Goal: Information Seeking & Learning: Learn about a topic

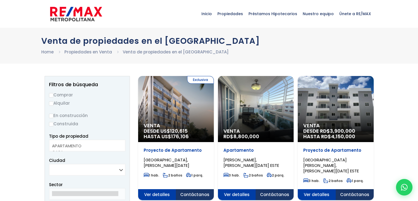
select select
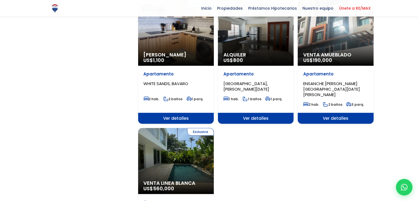
scroll to position [605, 0]
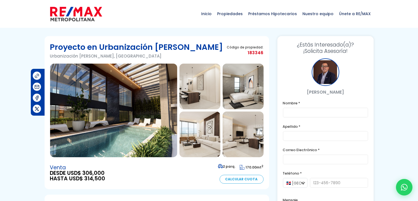
click at [185, 89] on img at bounding box center [199, 87] width 41 height 46
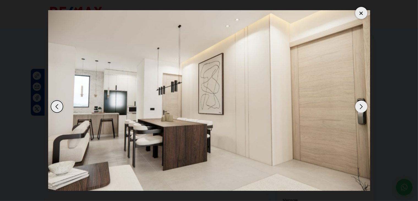
click at [356, 108] on div "Next slide" at bounding box center [361, 106] width 12 height 12
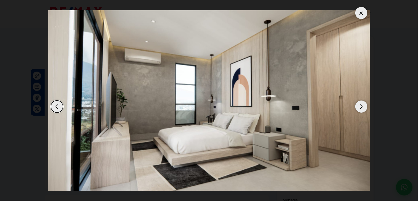
click at [355, 108] on div "Next slide" at bounding box center [361, 106] width 12 height 12
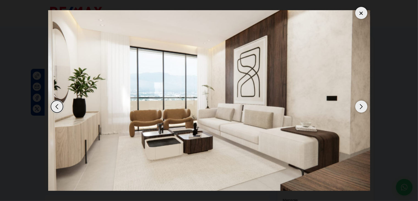
click at [355, 108] on div "Next slide" at bounding box center [361, 106] width 12 height 12
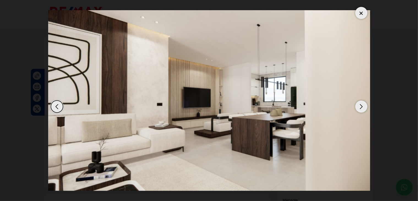
click at [355, 111] on img "5 / 13" at bounding box center [209, 100] width 322 height 181
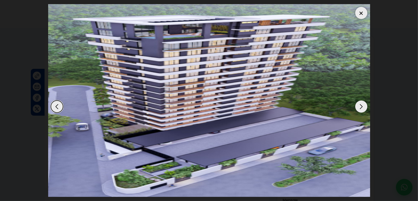
click at [358, 107] on div "Next slide" at bounding box center [361, 106] width 12 height 12
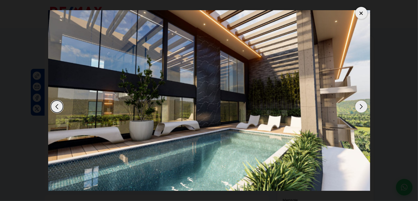
click at [361, 13] on div at bounding box center [361, 13] width 12 height 12
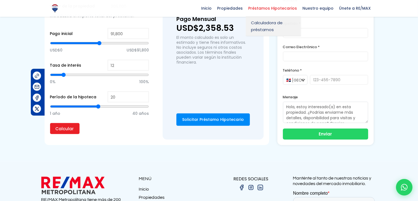
scroll to position [518, 0]
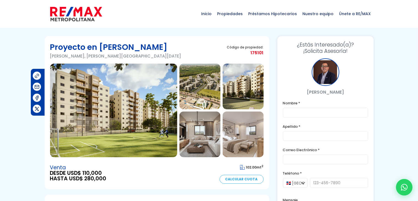
click at [148, 96] on img at bounding box center [113, 110] width 127 height 93
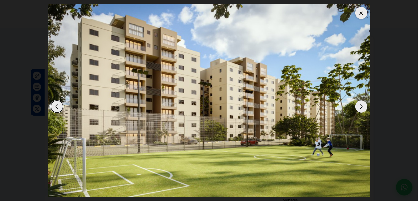
click at [360, 108] on div "Next slide" at bounding box center [361, 106] width 12 height 12
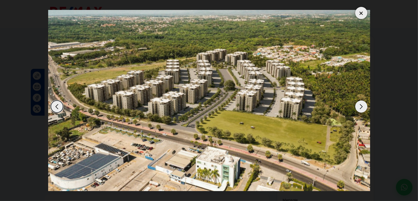
click at [360, 108] on div "Next slide" at bounding box center [361, 106] width 12 height 12
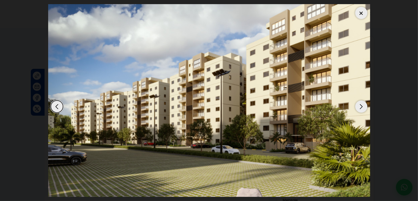
click at [360, 108] on div "Next slide" at bounding box center [361, 106] width 12 height 12
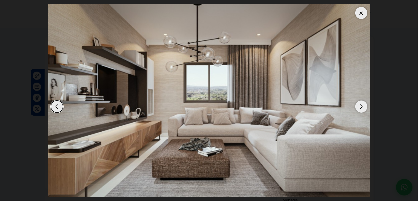
click at [360, 108] on div "Next slide" at bounding box center [361, 106] width 12 height 12
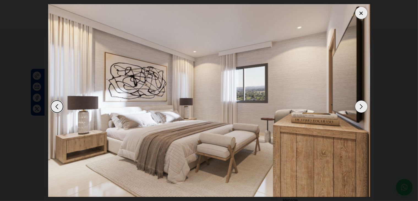
click at [360, 108] on div "Next slide" at bounding box center [361, 106] width 12 height 12
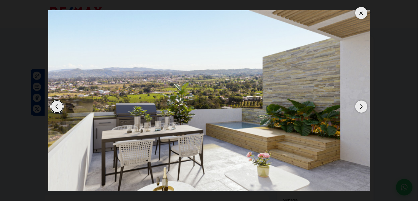
click at [360, 108] on div "Next slide" at bounding box center [361, 106] width 12 height 12
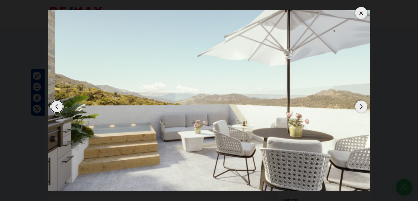
click at [360, 108] on div "Next slide" at bounding box center [361, 106] width 12 height 12
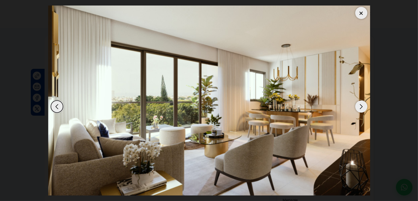
click at [360, 108] on div "Next slide" at bounding box center [361, 106] width 12 height 12
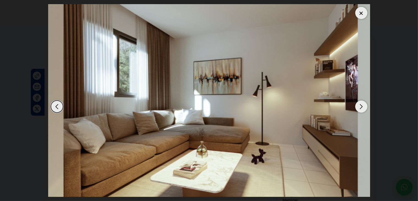
click at [360, 107] on div "Next slide" at bounding box center [361, 106] width 12 height 12
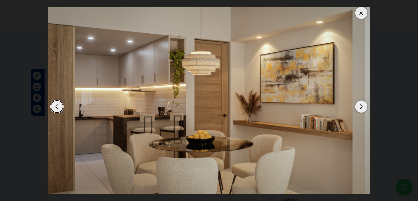
click at [360, 107] on div "Next slide" at bounding box center [361, 106] width 12 height 12
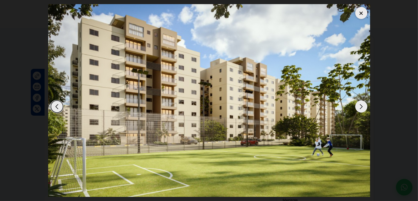
click at [359, 105] on div "Next slide" at bounding box center [361, 106] width 12 height 12
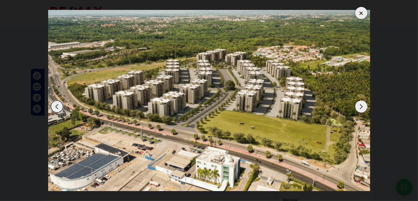
click at [362, 106] on div "Next slide" at bounding box center [361, 106] width 12 height 12
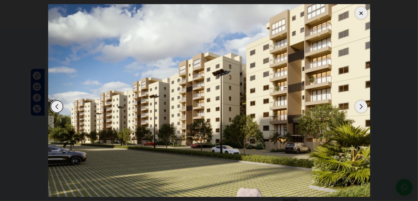
click at [362, 106] on div "Next slide" at bounding box center [361, 106] width 12 height 12
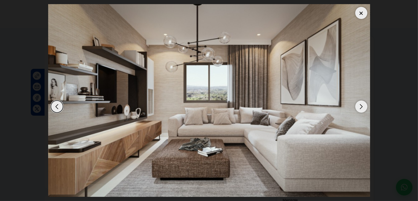
click at [362, 106] on div "Next slide" at bounding box center [361, 106] width 12 height 12
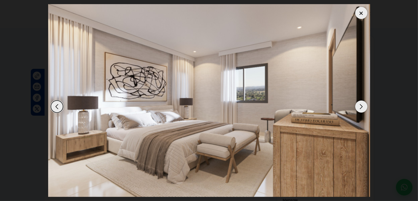
drag, startPoint x: 362, startPoint y: 106, endPoint x: 326, endPoint y: 92, distance: 38.1
click at [362, 106] on div "Next slide" at bounding box center [361, 106] width 12 height 12
